Goal: Obtain resource: Download file/media

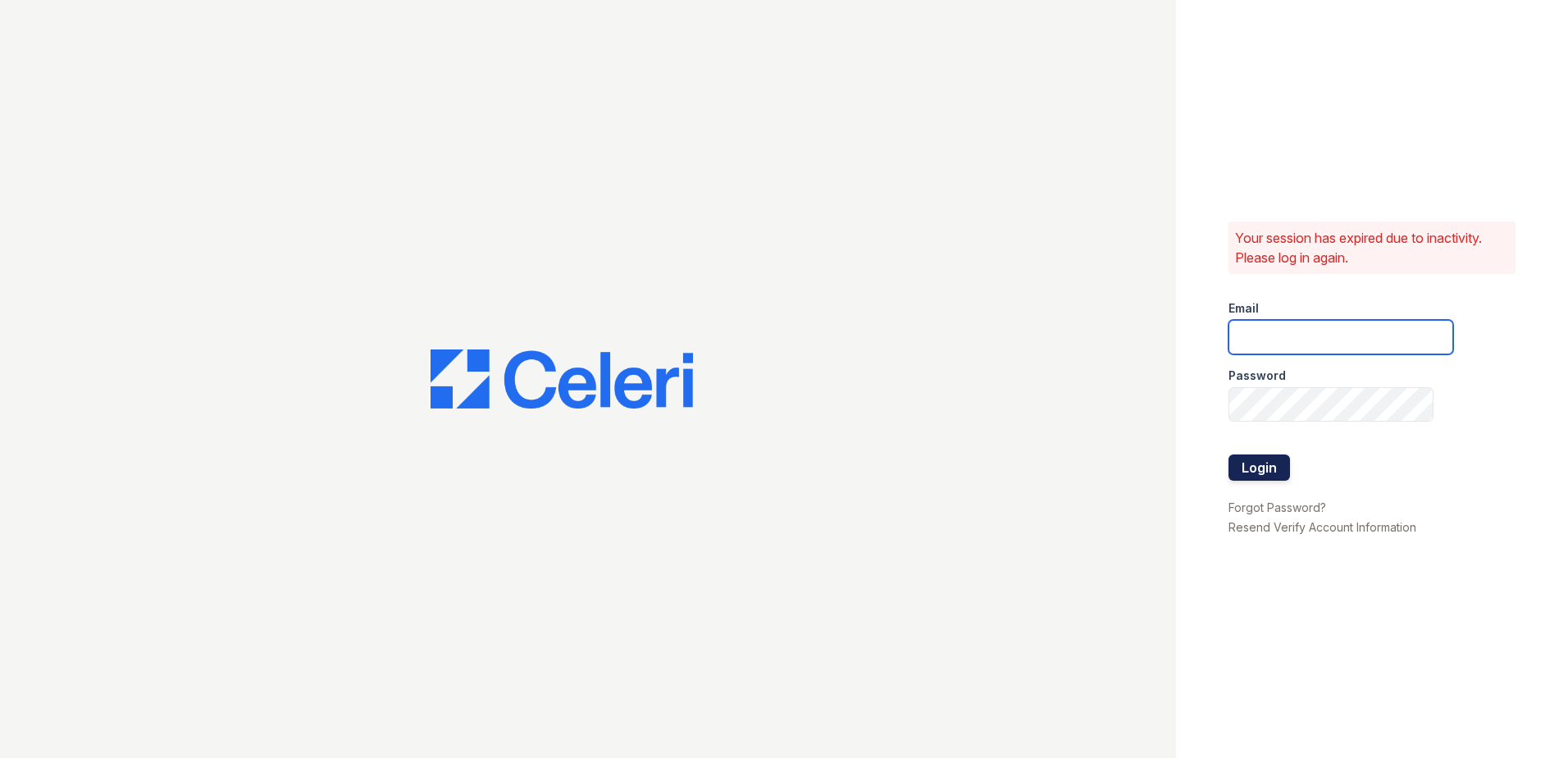
type input "[EMAIL_ADDRESS][DOMAIN_NAME]"
click at [1249, 470] on button "Login" at bounding box center [1259, 468] width 61 height 26
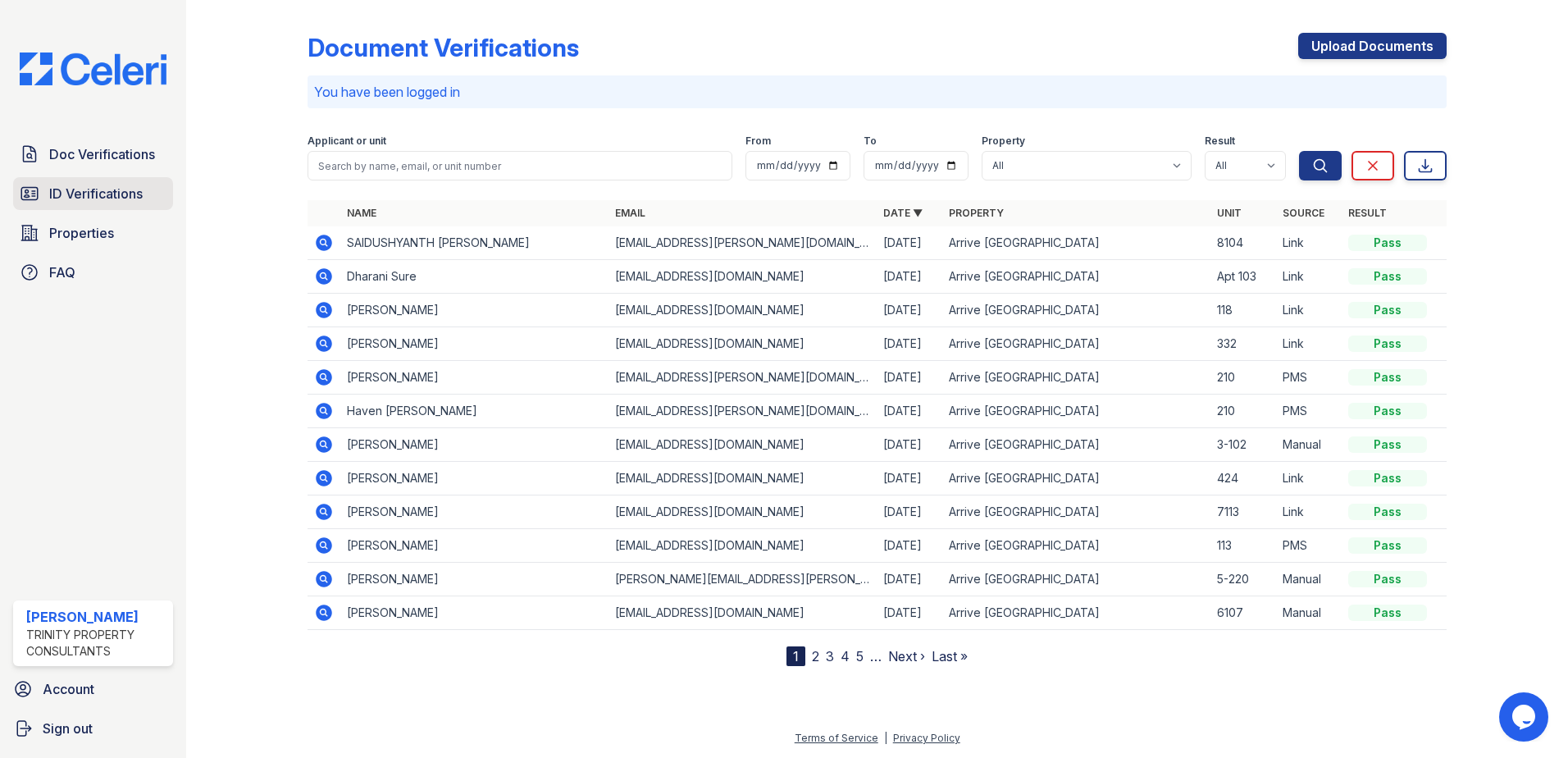
click at [123, 191] on span "ID Verifications" at bounding box center [96, 193] width 94 height 19
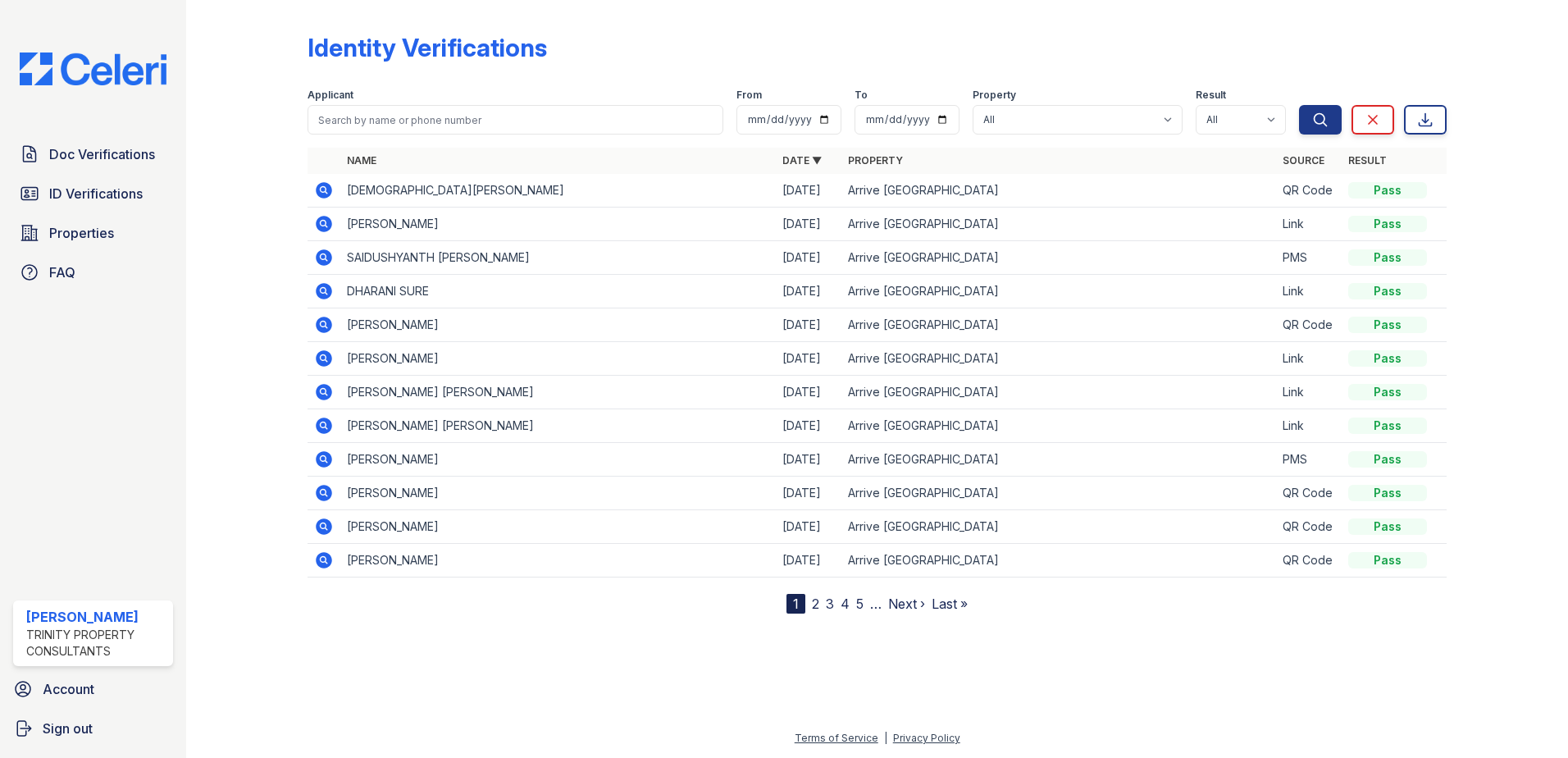
click at [319, 183] on icon at bounding box center [324, 190] width 19 height 19
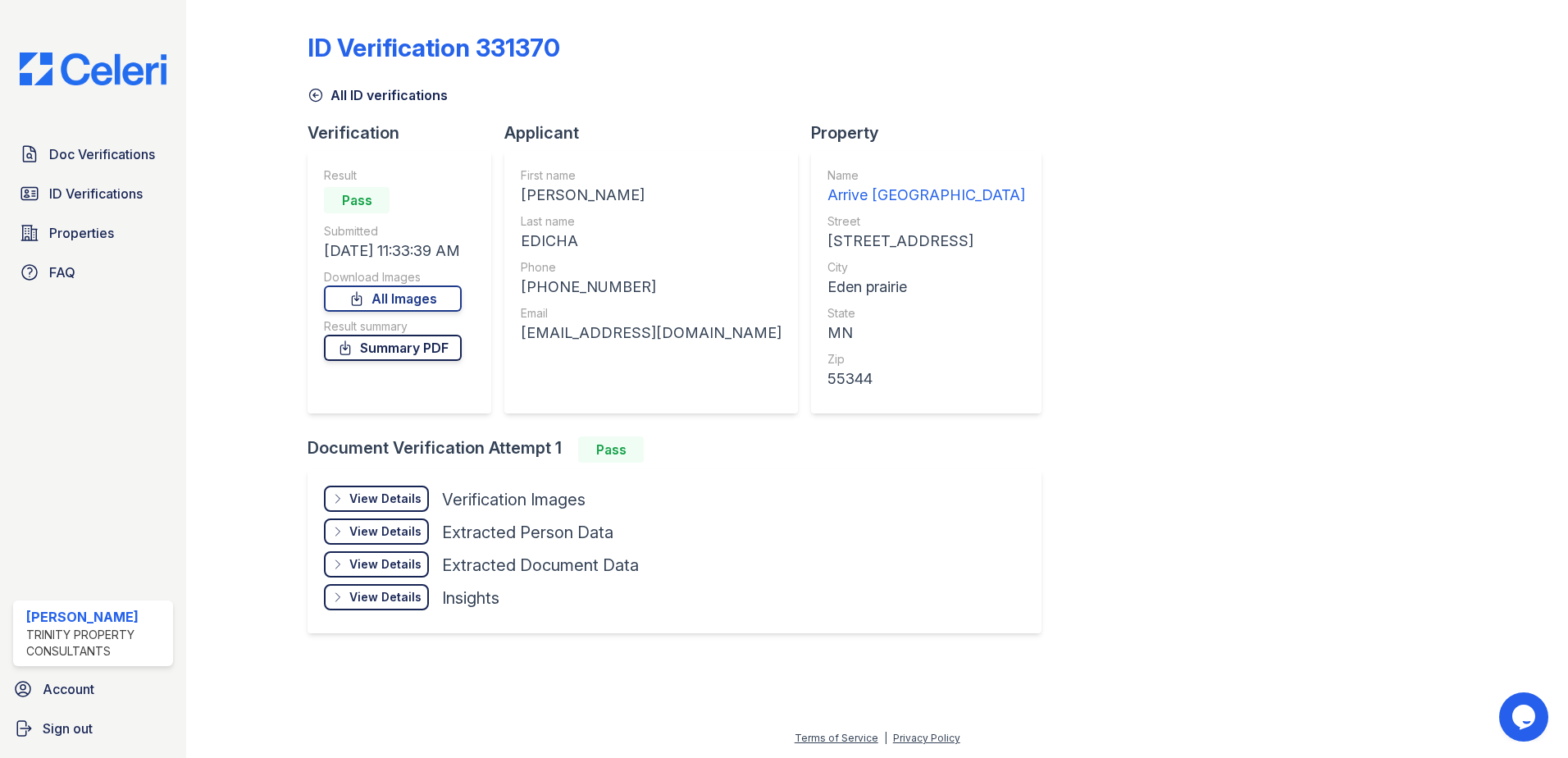
click at [408, 345] on link "Summary PDF" at bounding box center [392, 347] width 138 height 26
click at [420, 299] on link "All Images" at bounding box center [392, 298] width 138 height 26
